Goal: Transaction & Acquisition: Download file/media

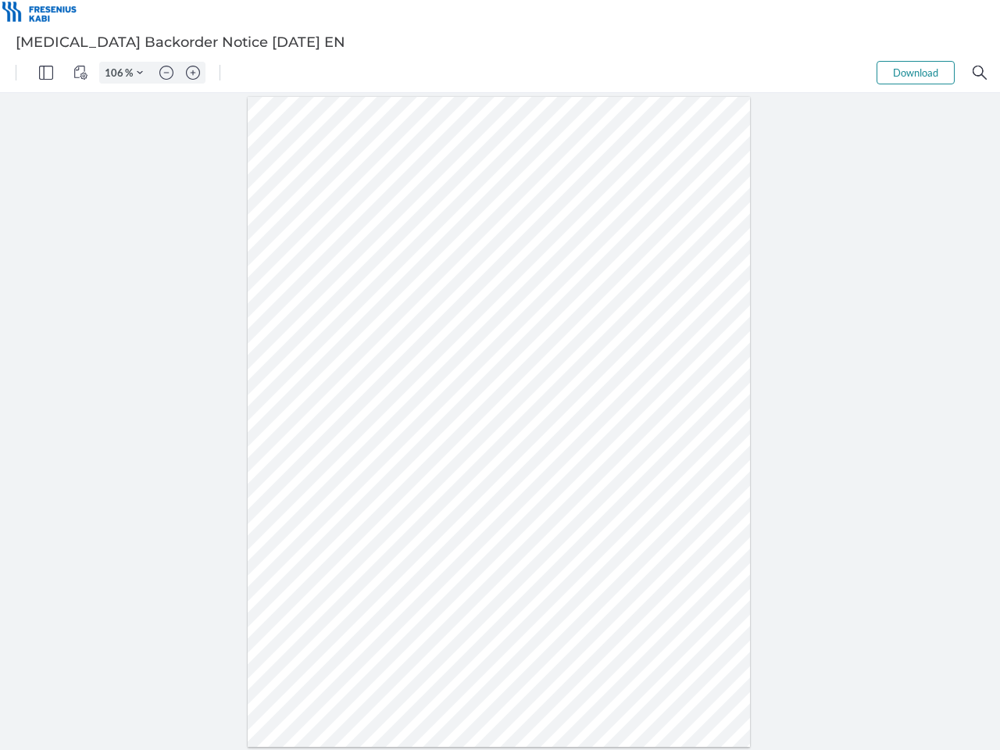
click at [46, 73] on img "Panel" at bounding box center [46, 73] width 14 height 14
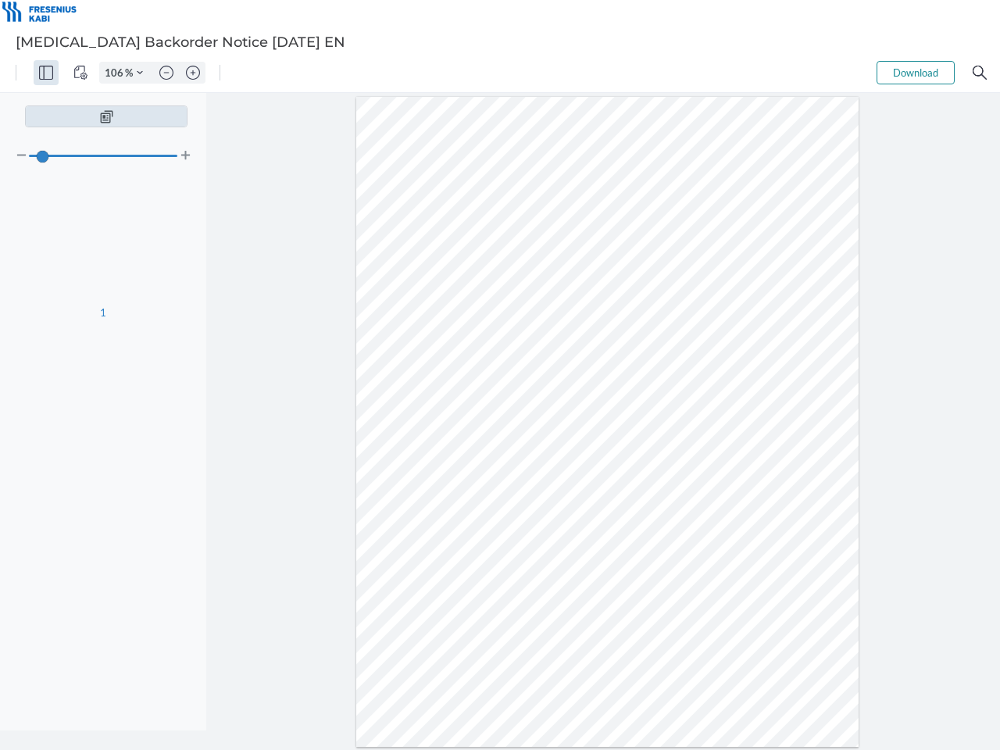
click at [80, 73] on img "View Controls" at bounding box center [80, 73] width 14 height 14
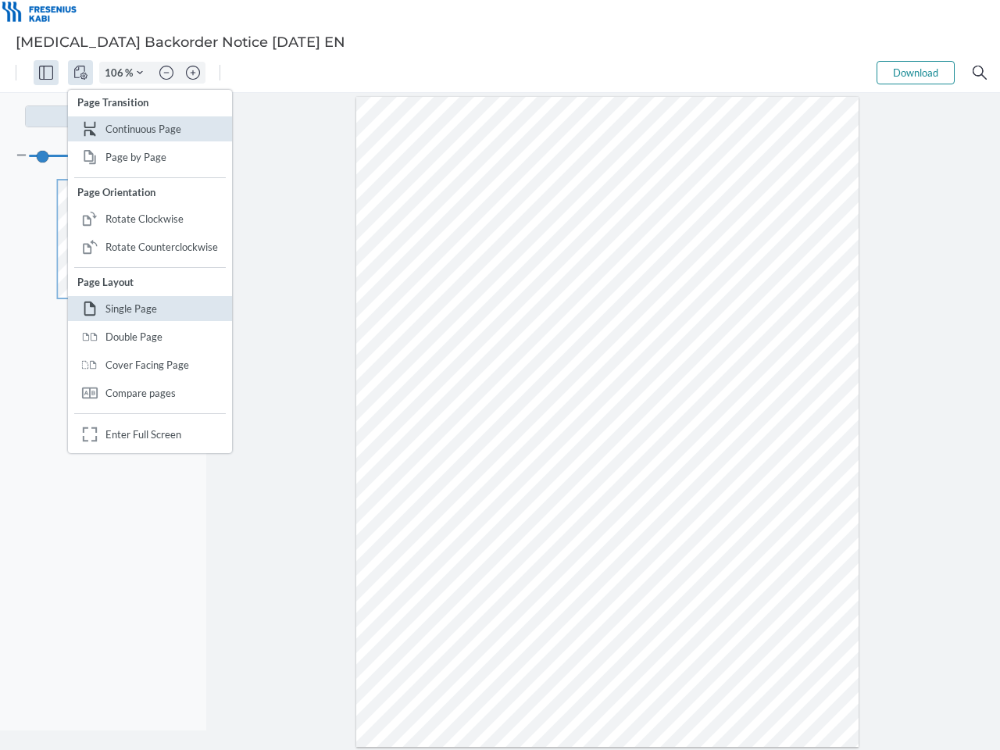
click at [116, 73] on input "106" at bounding box center [112, 73] width 25 height 14
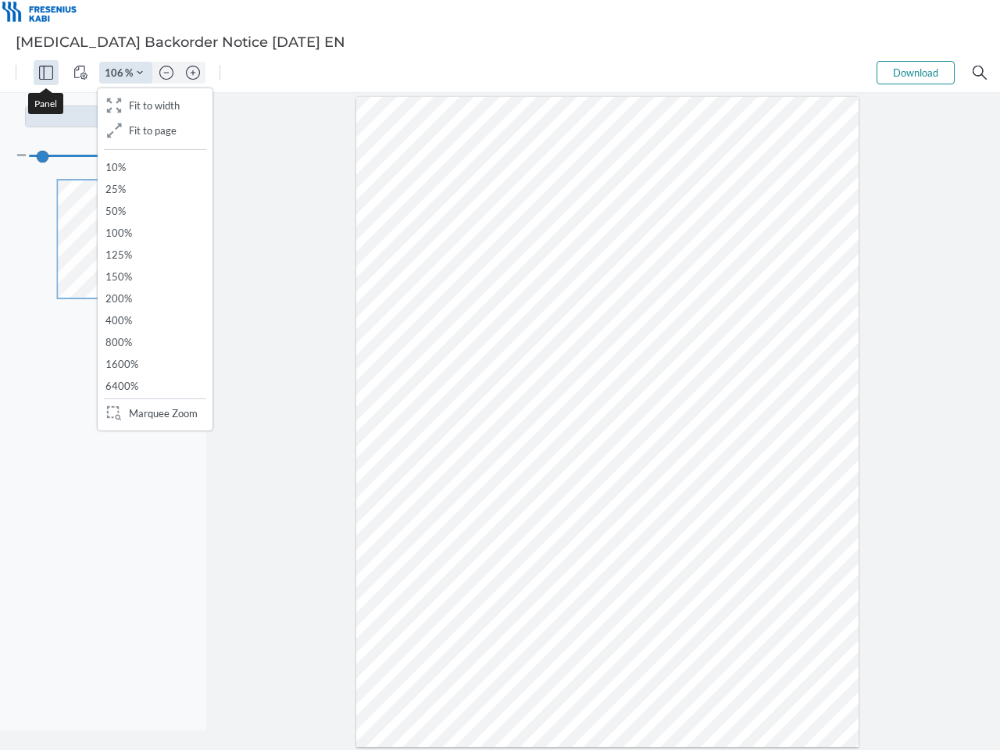
click at [140, 73] on img "Zoom Controls" at bounding box center [140, 73] width 6 height 6
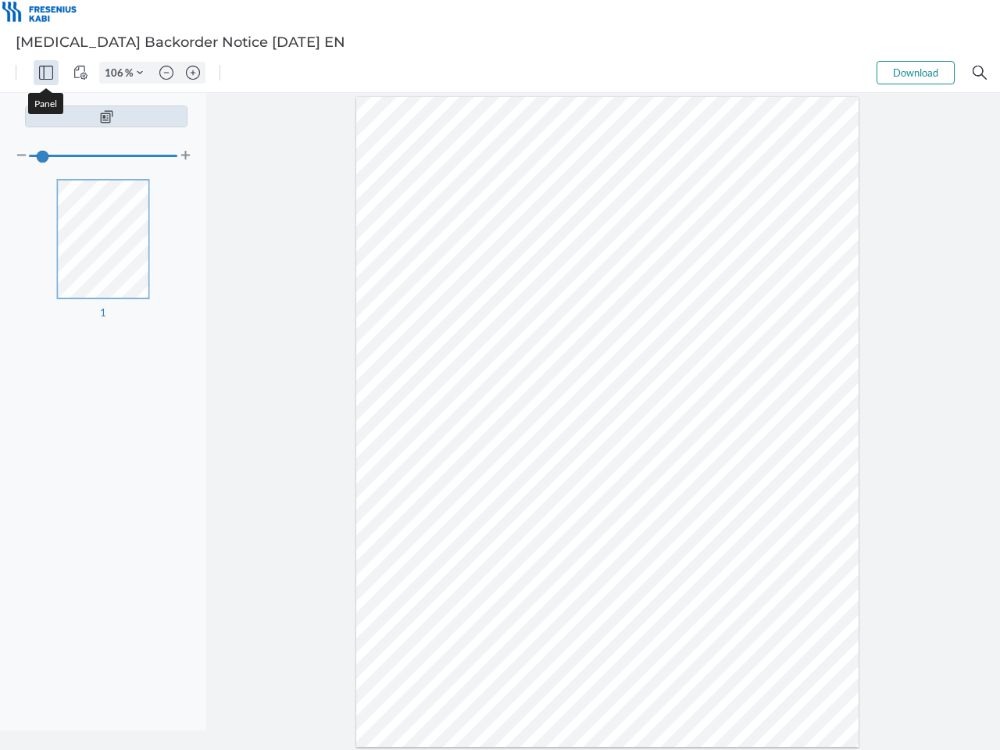
click at [166, 73] on img "Zoom out" at bounding box center [166, 73] width 14 height 14
click at [193, 73] on img "Zoom in" at bounding box center [193, 73] width 14 height 14
type input "106"
click at [915, 73] on button "Download" at bounding box center [915, 72] width 78 height 23
click at [979, 73] on img "Search" at bounding box center [979, 73] width 14 height 14
